Goal: Information Seeking & Learning: Learn about a topic

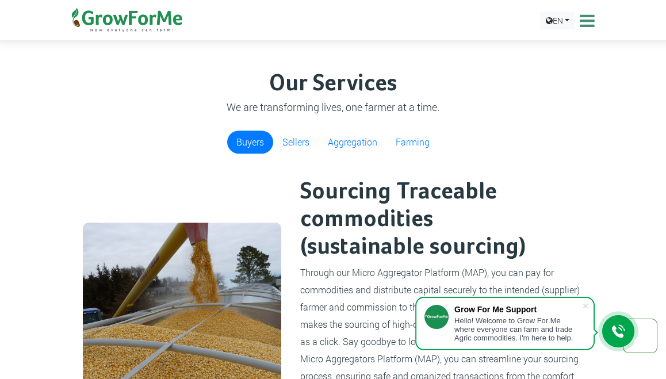
scroll to position [424, 0]
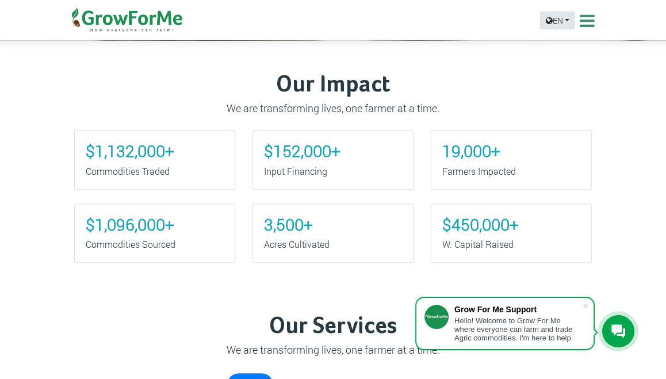
click at [571, 23] on link "EN" at bounding box center [557, 20] width 34 height 18
click at [587, 15] on icon at bounding box center [586, 20] width 18 height 17
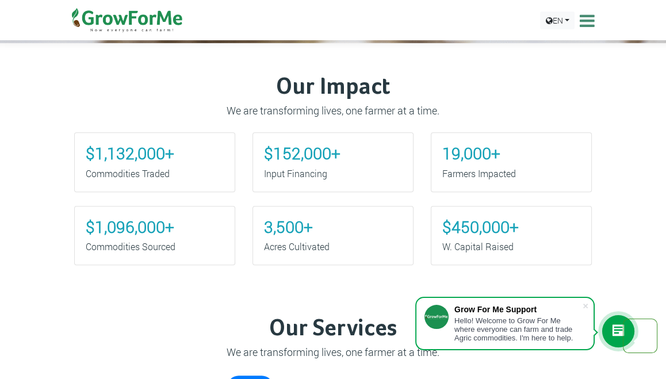
click at [586, 19] on icon at bounding box center [586, 20] width 18 height 17
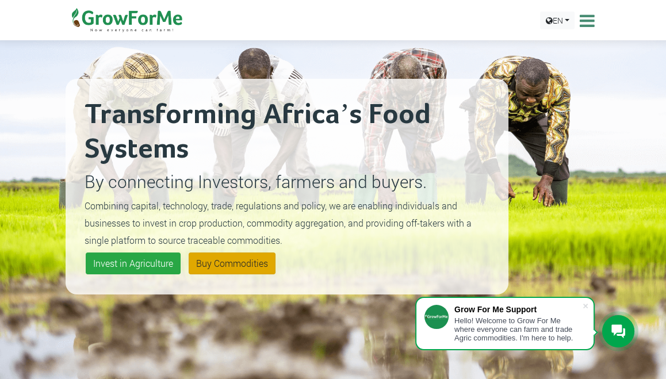
scroll to position [76, 0]
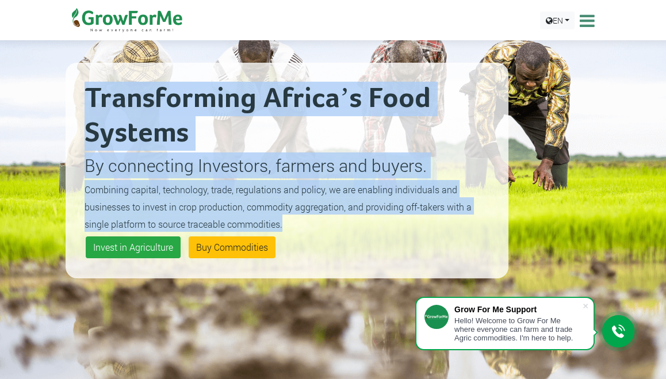
drag, startPoint x: 86, startPoint y: 93, endPoint x: 296, endPoint y: 221, distance: 246.4
click at [296, 221] on div "Transforming Africa’s Food Systems By connecting Investors, farmers and buyers.…" at bounding box center [287, 171] width 443 height 216
copy div "Transforming Africa’s Food Systems By connecting Investors, farmers and buyers.…"
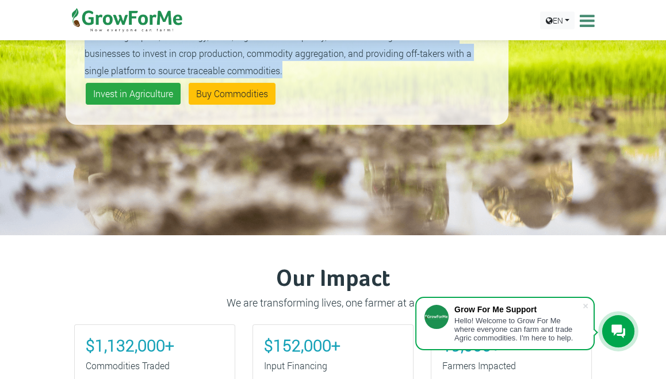
scroll to position [0, 0]
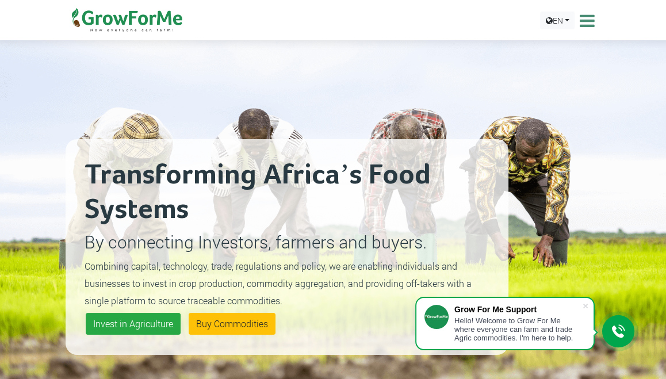
click at [583, 24] on icon at bounding box center [586, 20] width 18 height 17
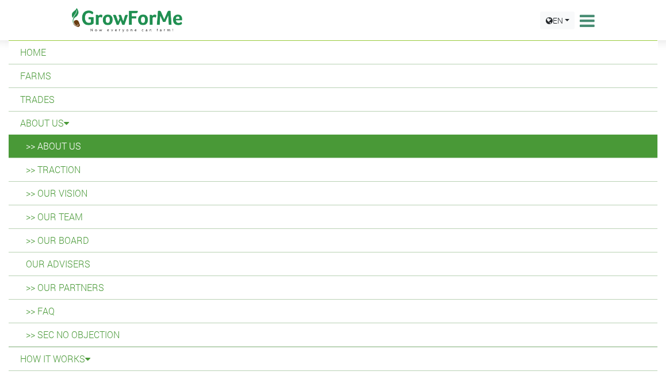
click at [76, 150] on link ">> About Us" at bounding box center [333, 146] width 648 height 23
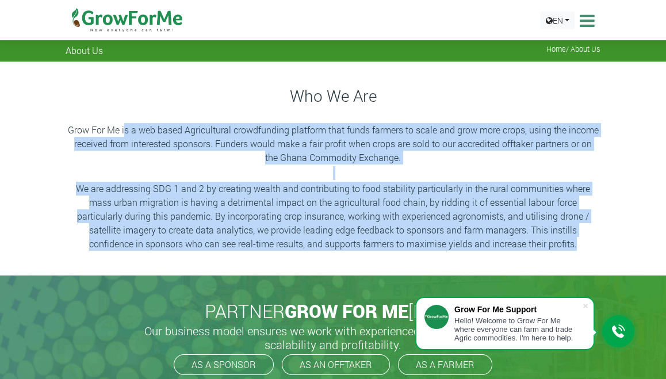
drag, startPoint x: 129, startPoint y: 130, endPoint x: 604, endPoint y: 244, distance: 488.1
click at [604, 244] on div "Who We Are Grow For Me is a web based Agricultural crowdfunding platform that f…" at bounding box center [333, 168] width 552 height 168
copy div "s a web based Agricultural crowdfunding platform that funds farmers to scale an…"
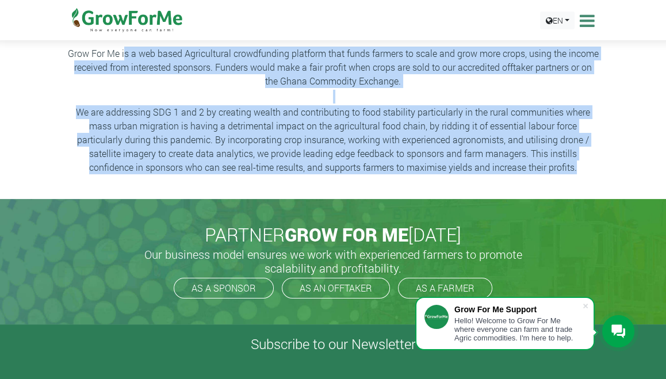
scroll to position [460, 0]
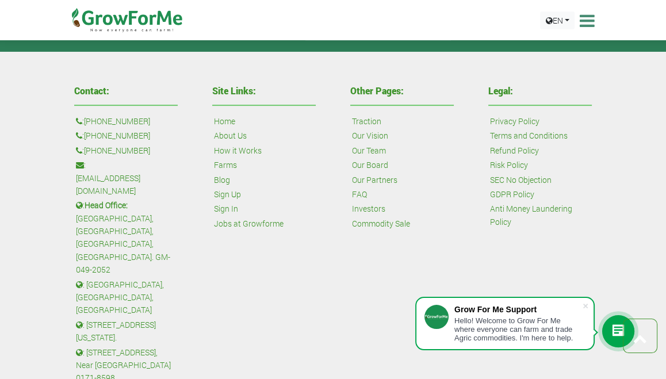
click at [229, 163] on link "Farms" at bounding box center [225, 165] width 23 height 13
